Goal: Task Accomplishment & Management: Use online tool/utility

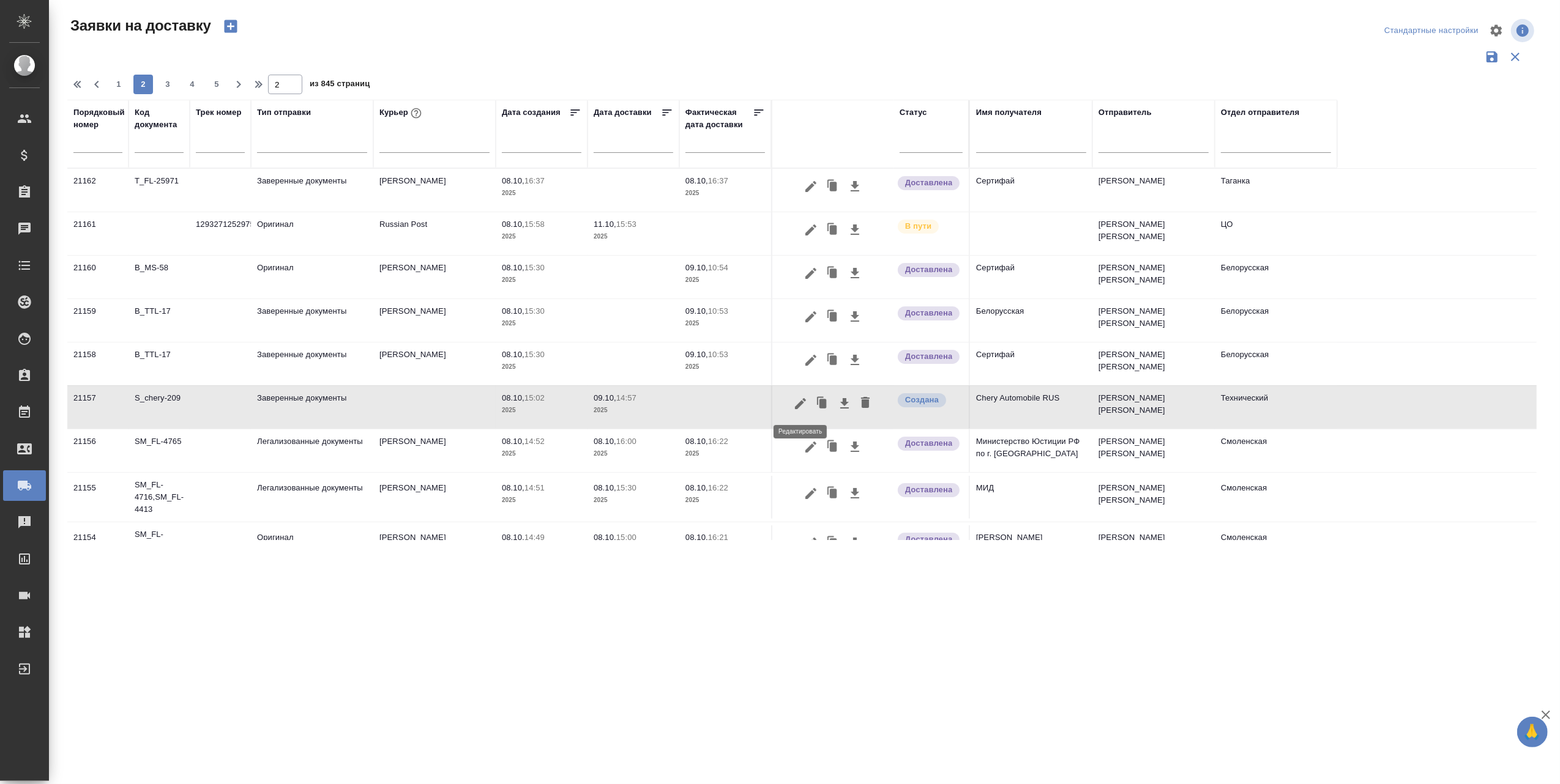
click at [796, 403] on icon "button" at bounding box center [800, 403] width 15 height 15
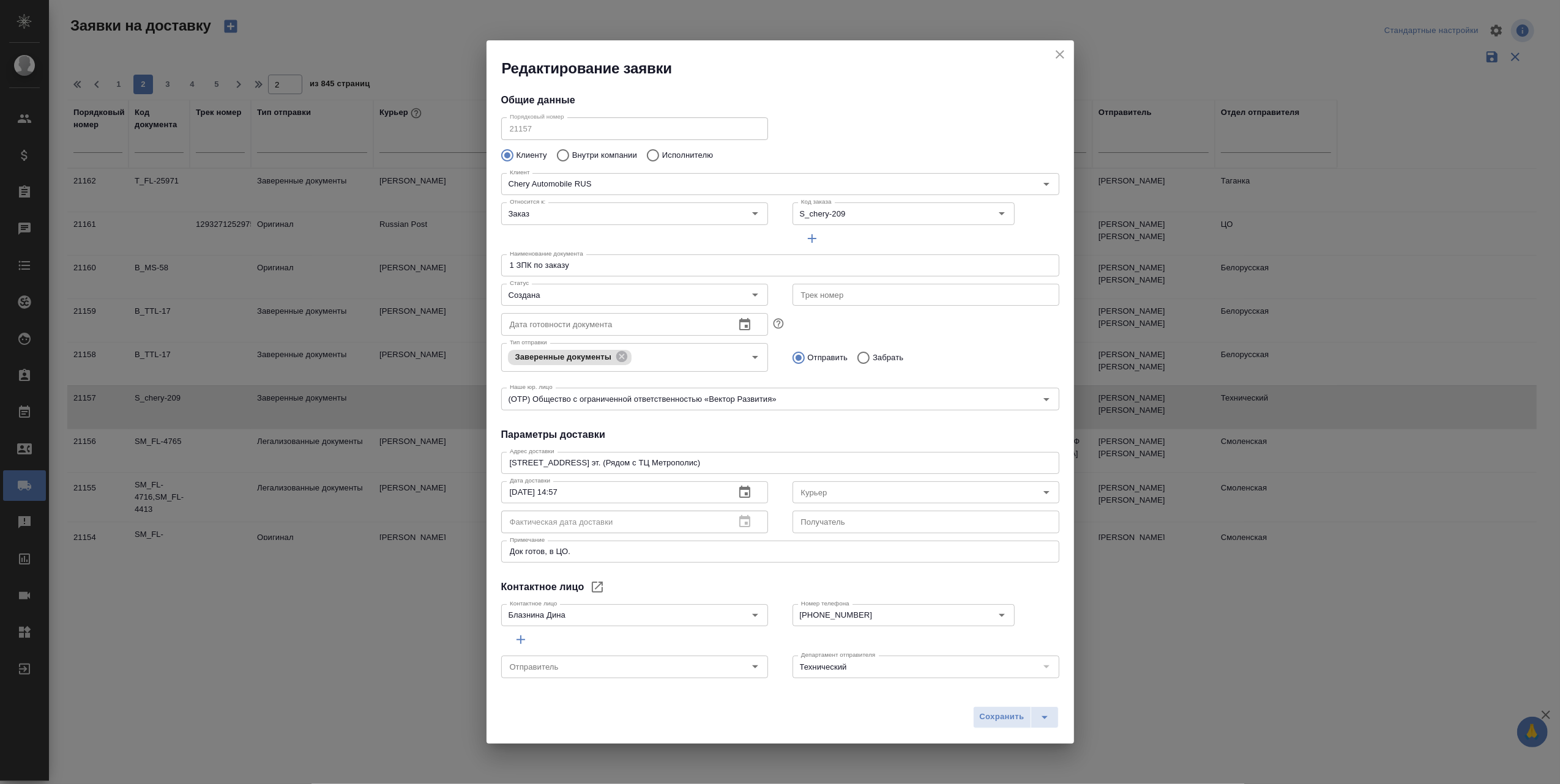
type input "[PERSON_NAME] [PERSON_NAME]"
click at [1044, 492] on icon "Open" at bounding box center [1046, 492] width 6 height 3
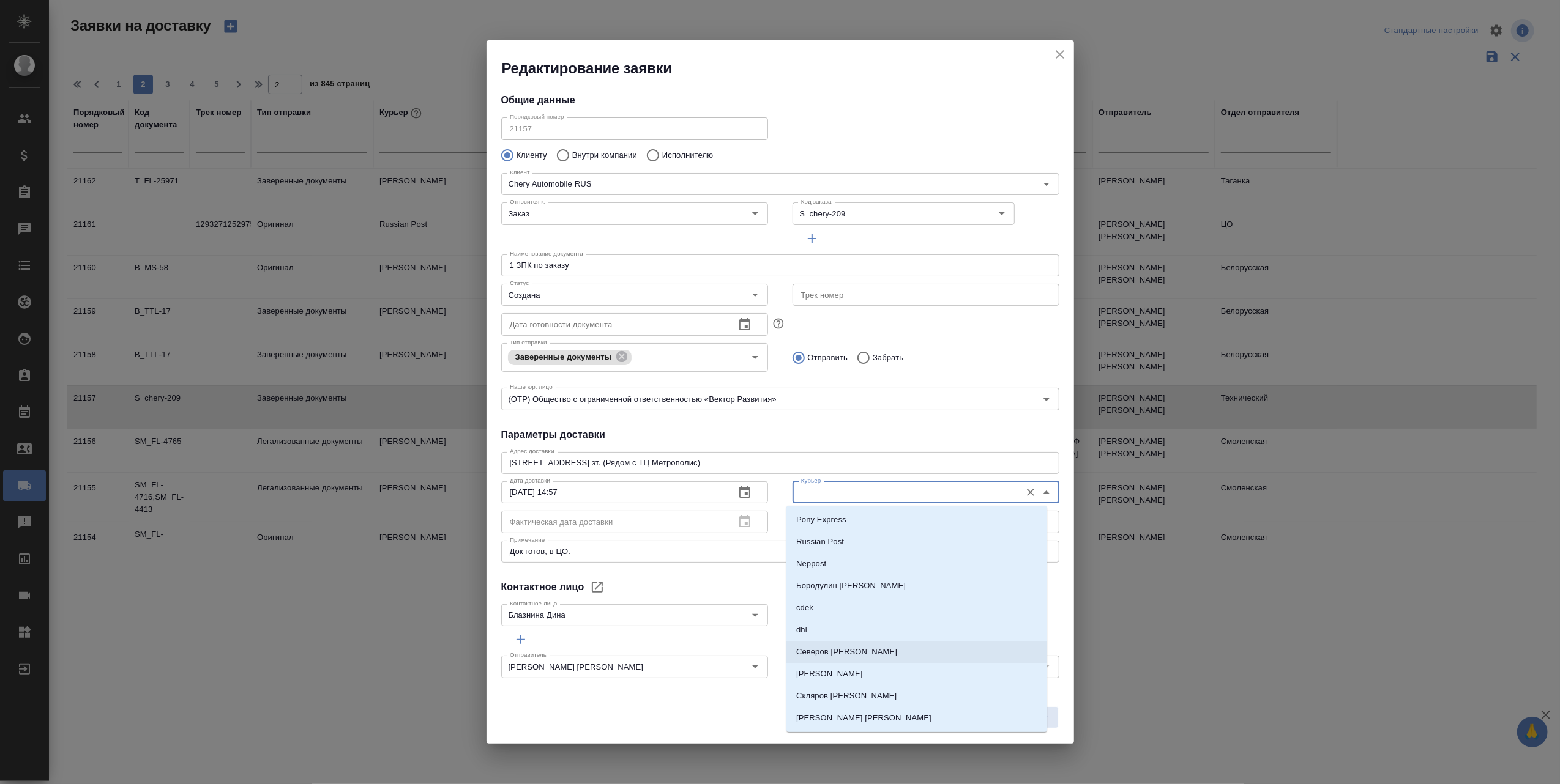
click at [885, 649] on li "Северов [PERSON_NAME]" at bounding box center [917, 652] width 261 height 22
type input "Северов [PERSON_NAME]"
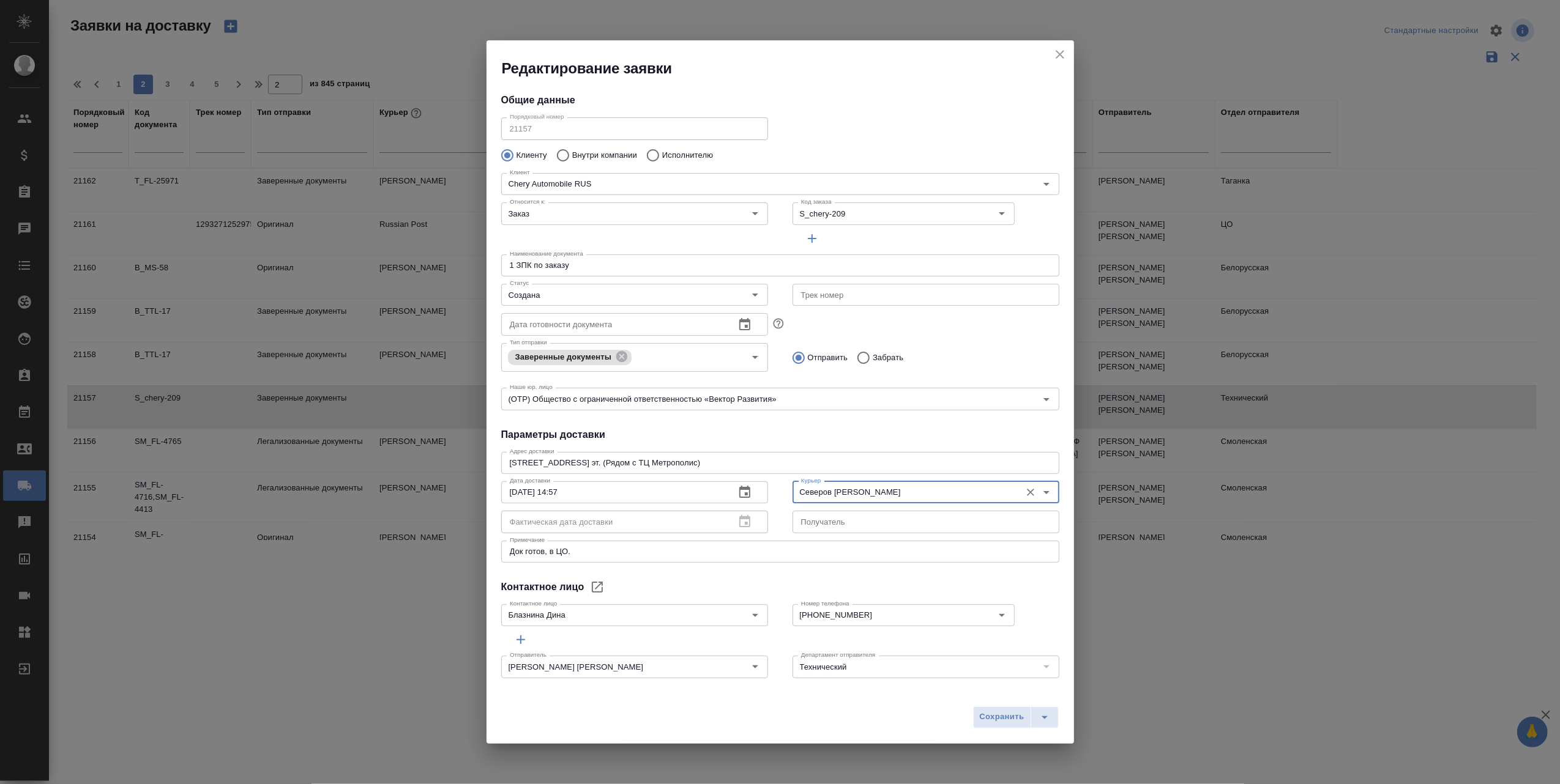
click at [998, 715] on span "Сохранить" at bounding box center [1001, 717] width 45 height 14
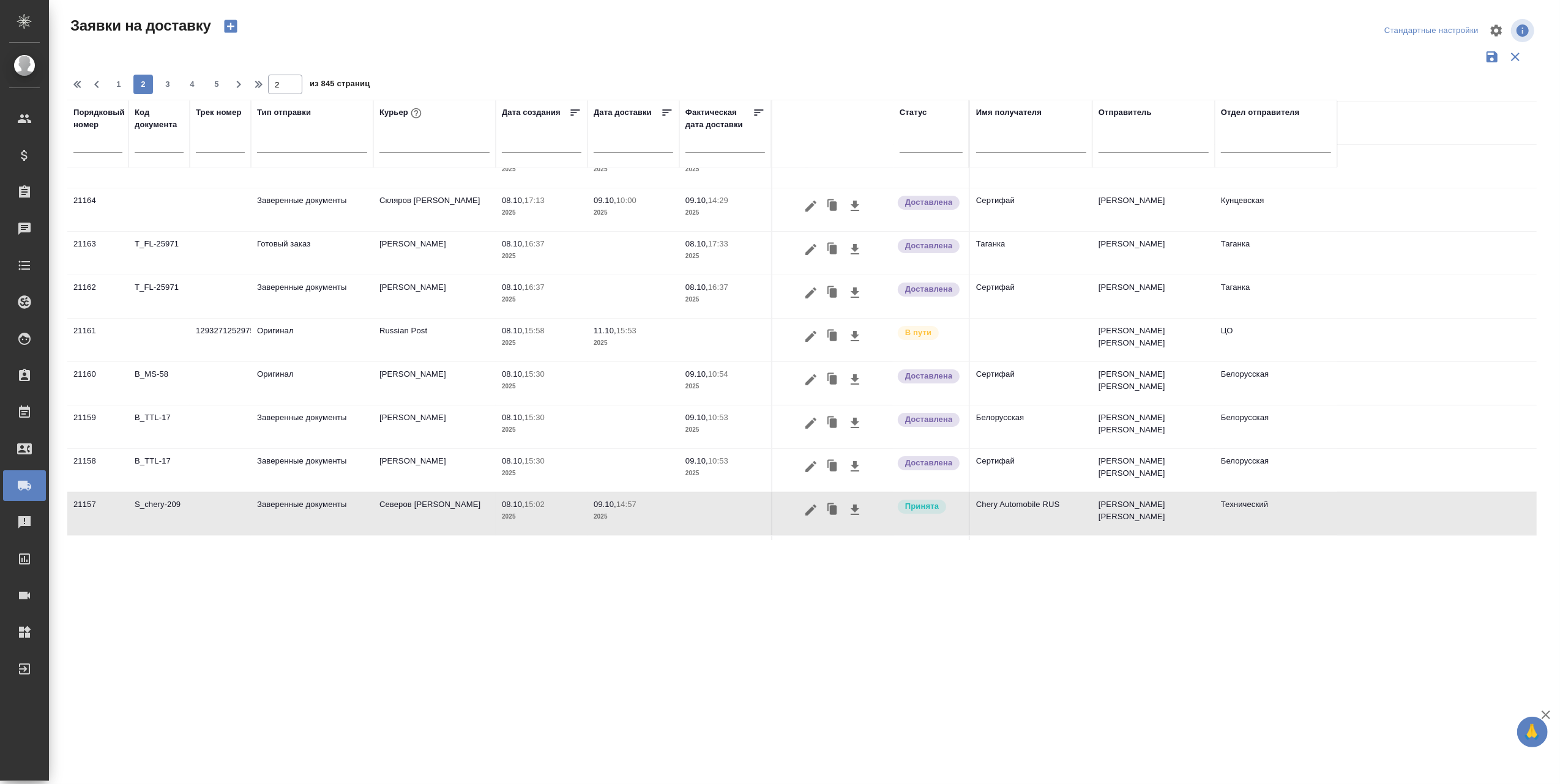
scroll to position [163, 0]
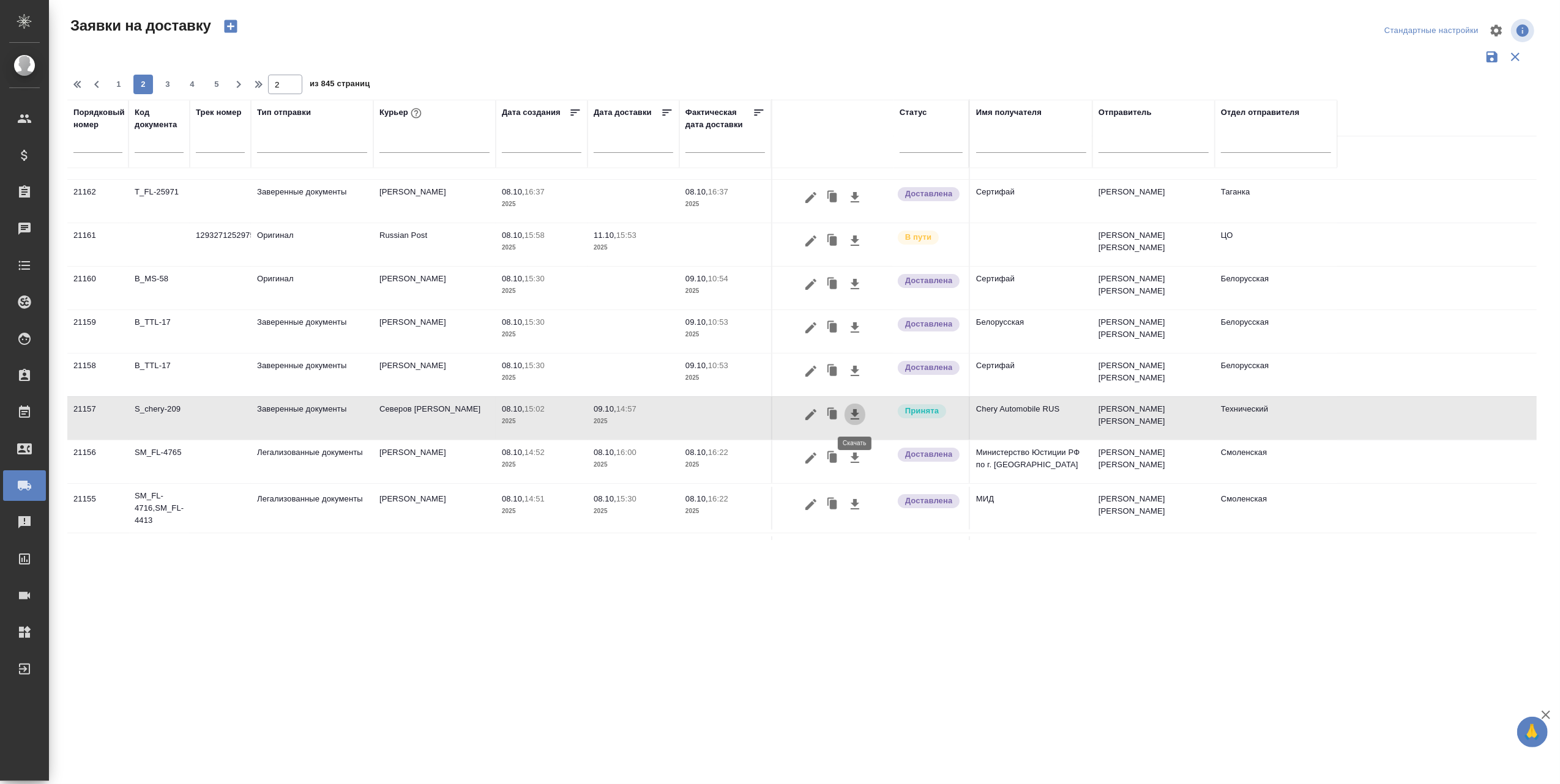
click at [858, 414] on icon "button" at bounding box center [854, 414] width 15 height 15
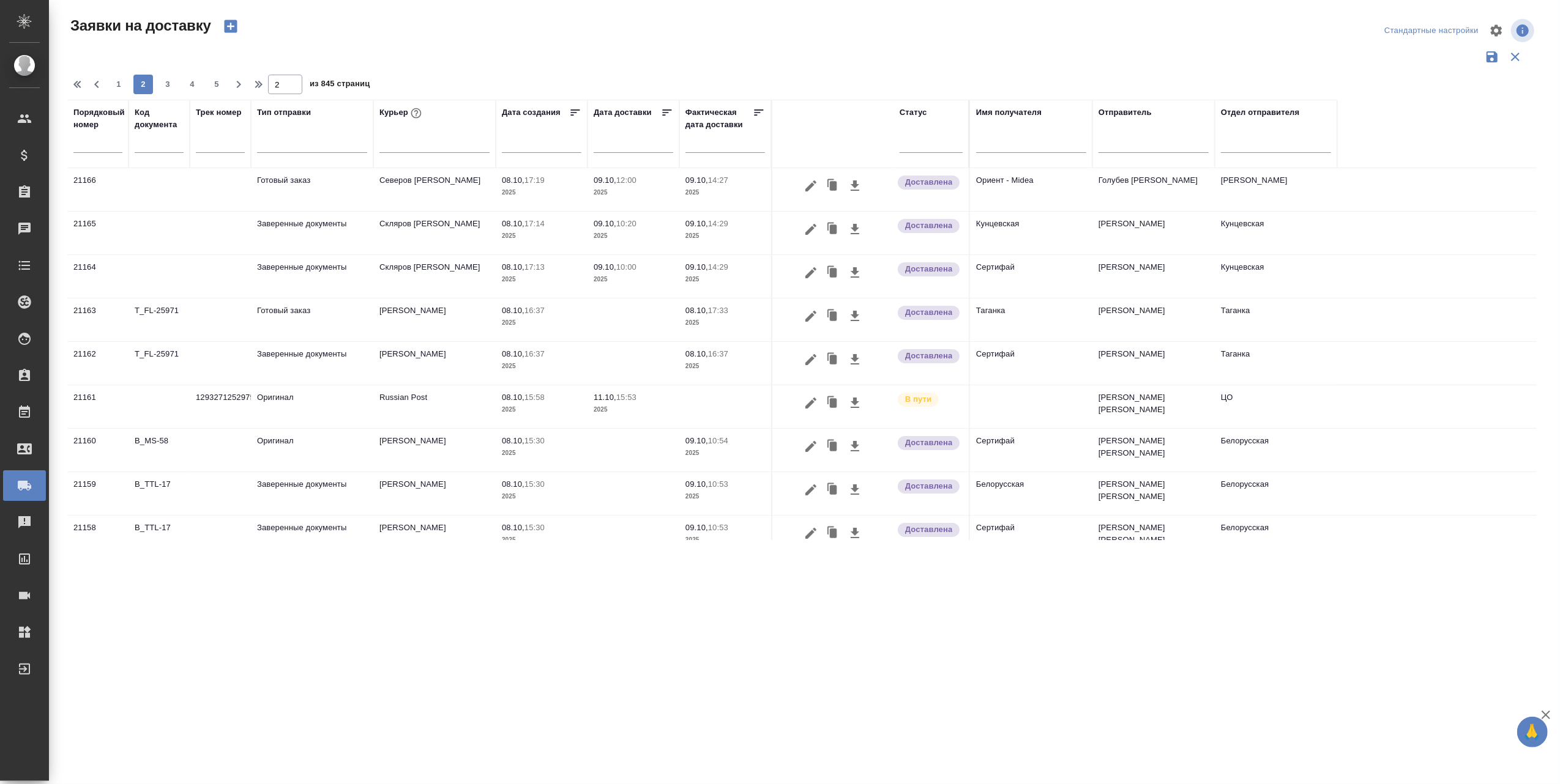
scroll to position [0, 0]
click at [115, 78] on span "1" at bounding box center [119, 85] width 19 height 12
type input "1"
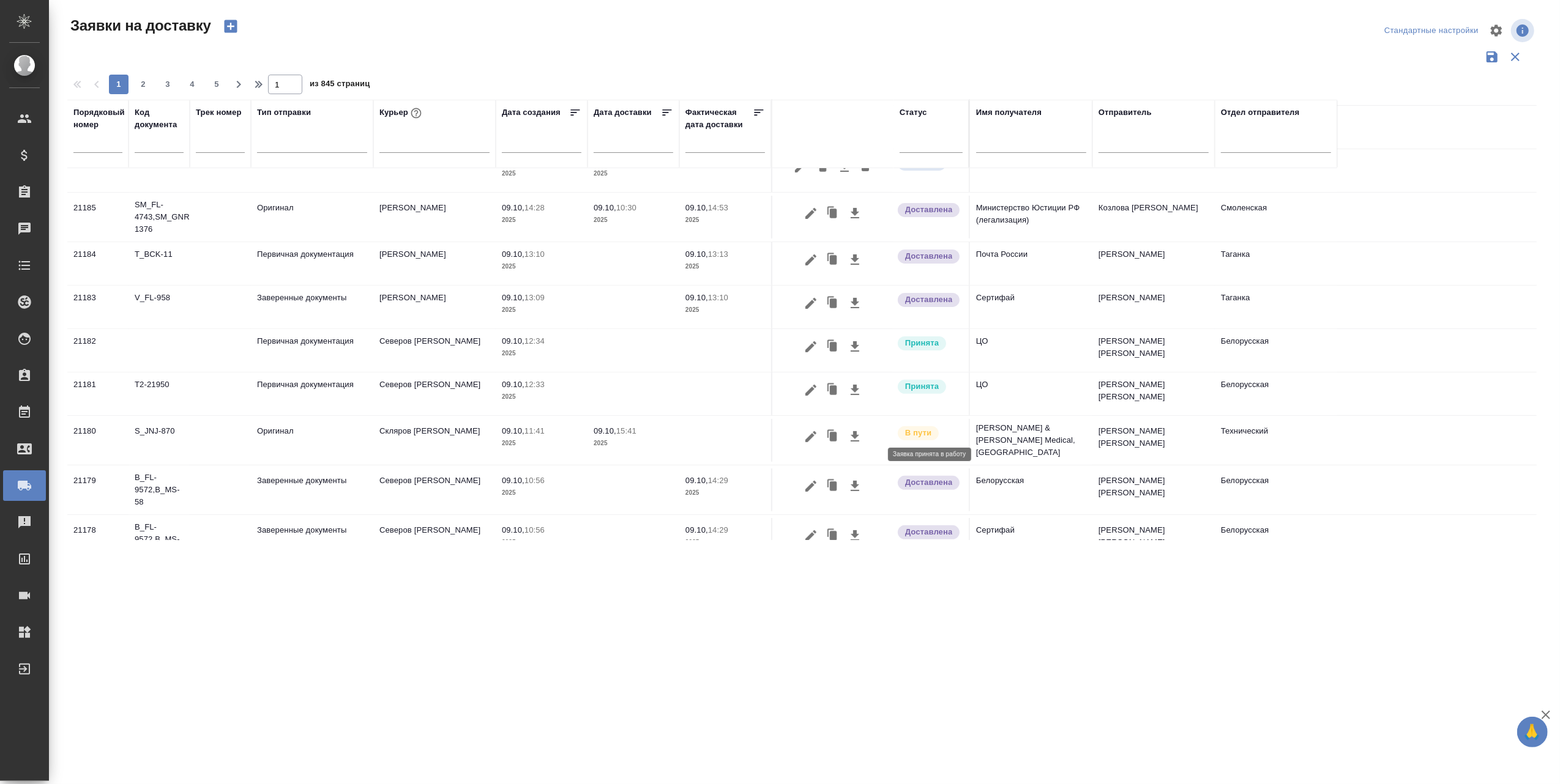
scroll to position [326, 0]
click at [858, 345] on icon "button" at bounding box center [855, 344] width 9 height 11
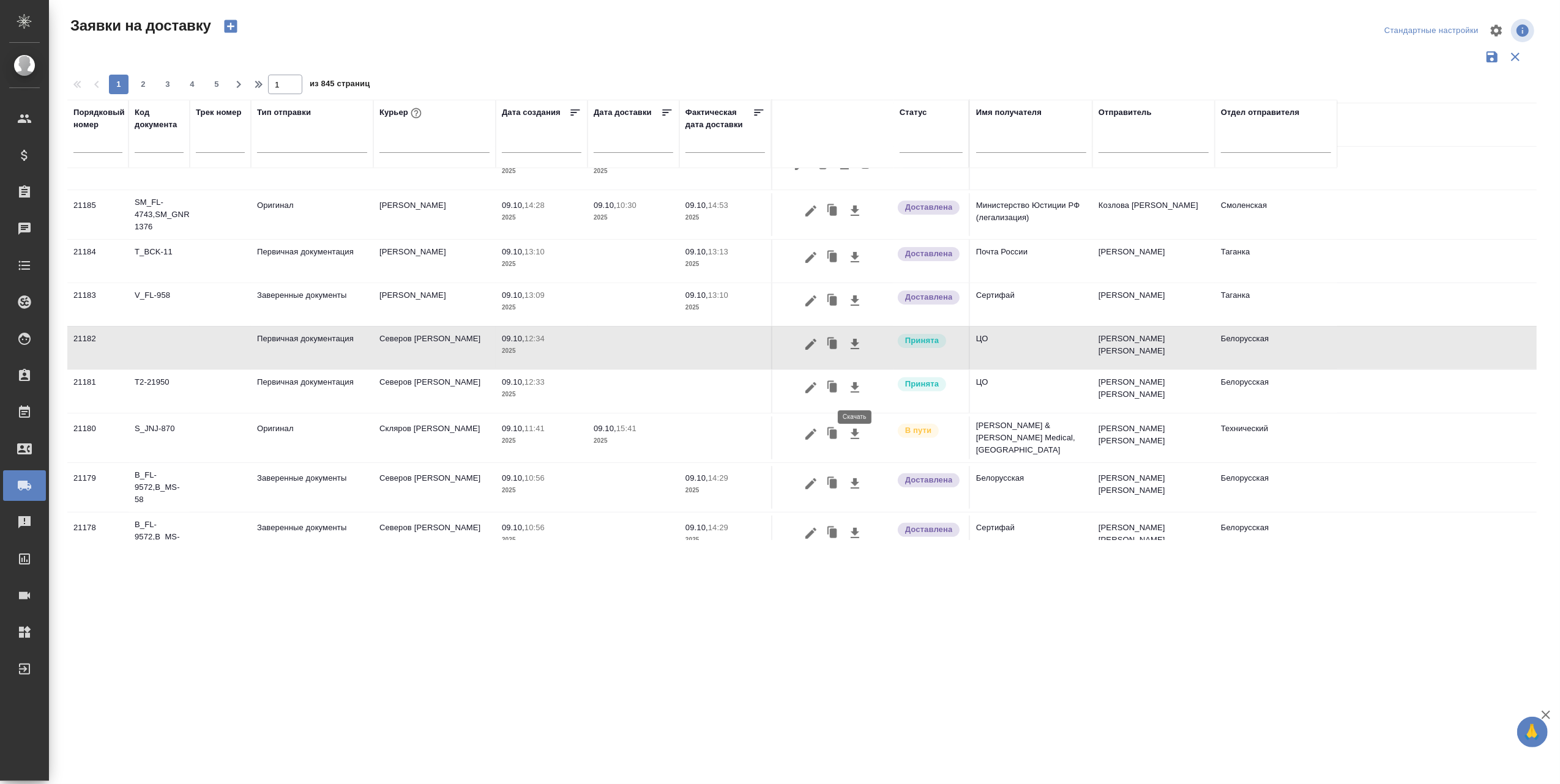
click at [854, 387] on icon "button" at bounding box center [855, 388] width 9 height 11
